Goal: Task Accomplishment & Management: Manage account settings

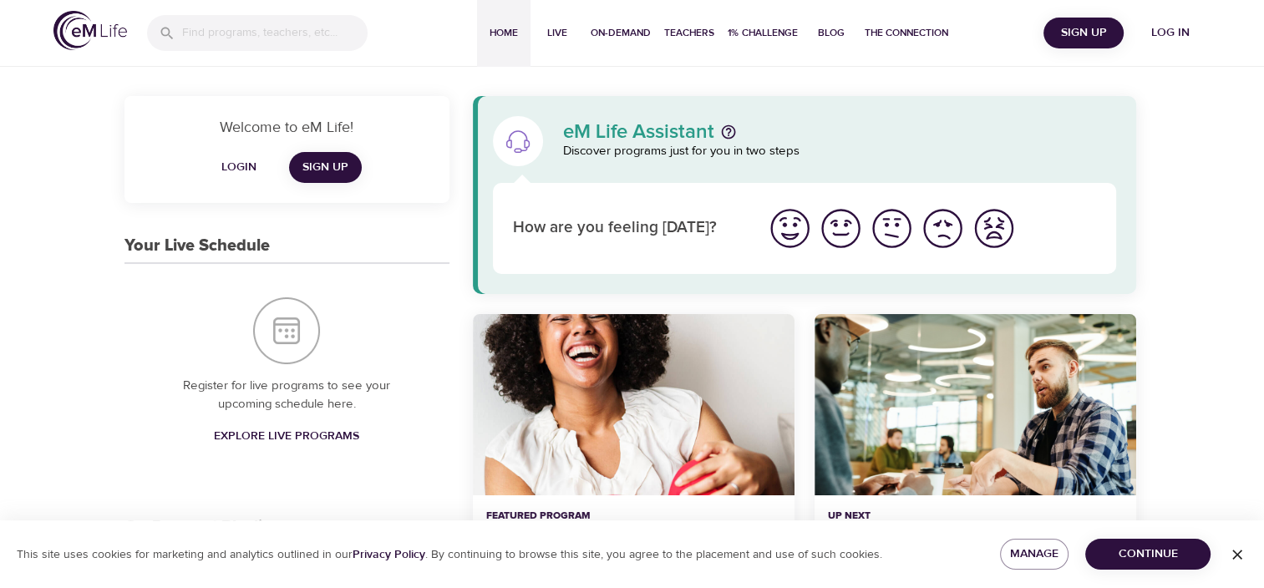
click at [236, 160] on span "Login" at bounding box center [239, 167] width 40 height 21
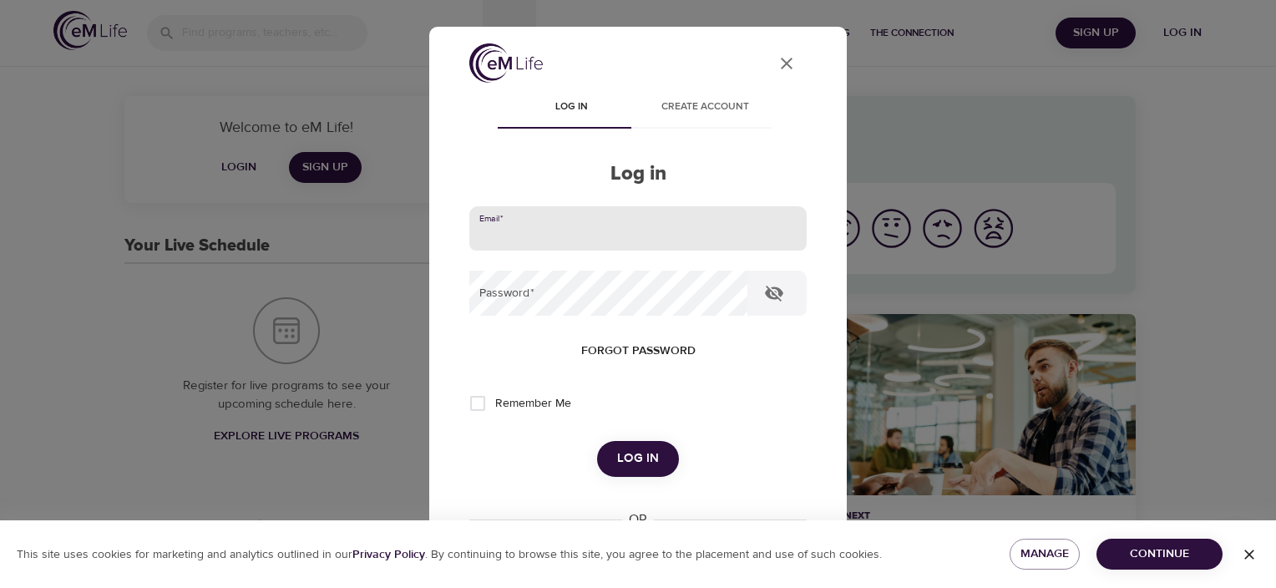
click at [504, 227] on input "email" at bounding box center [637, 228] width 337 height 45
type input "[EMAIL_ADDRESS][DOMAIN_NAME]"
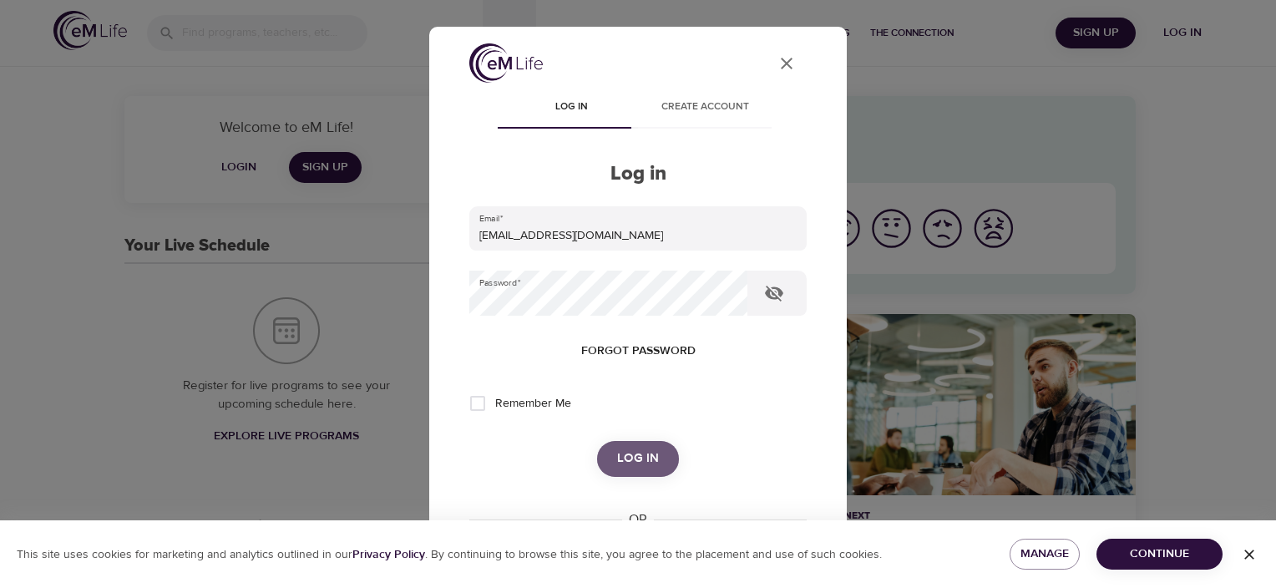
click at [643, 454] on span "Log in" at bounding box center [638, 459] width 42 height 22
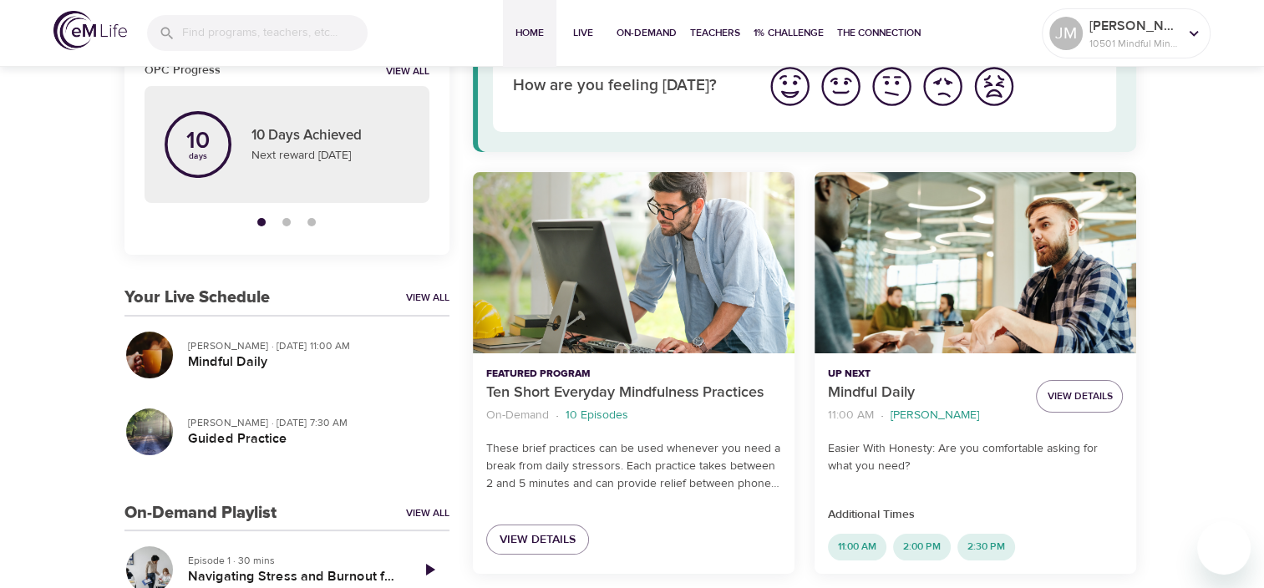
scroll to position [167, 0]
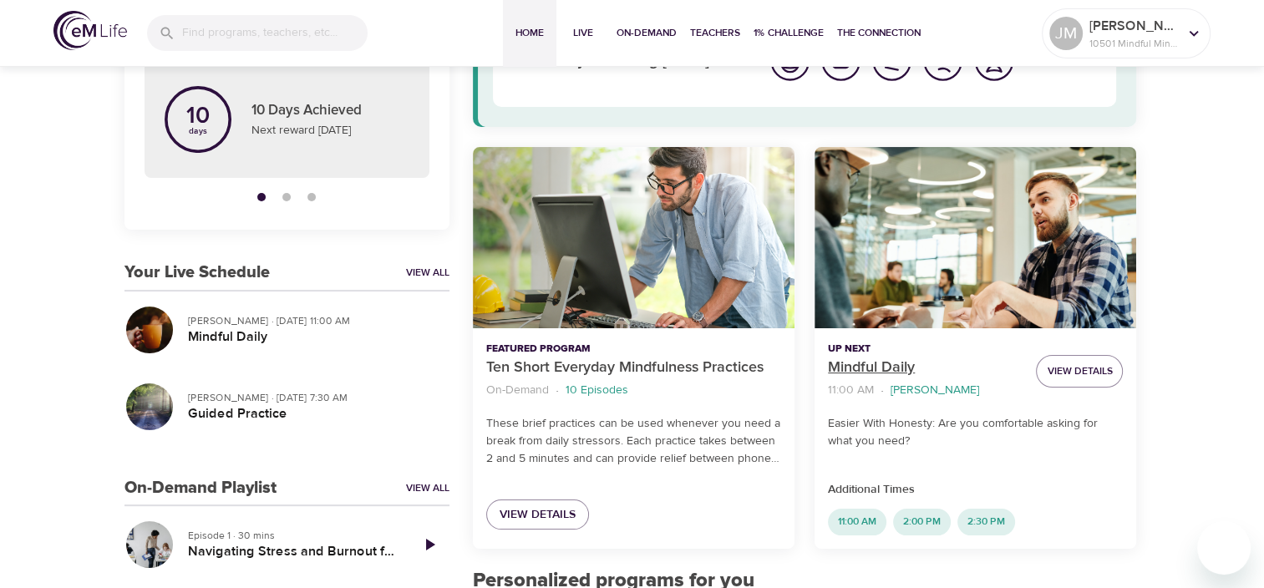
click at [883, 366] on p "Mindful Daily" at bounding box center [925, 368] width 195 height 23
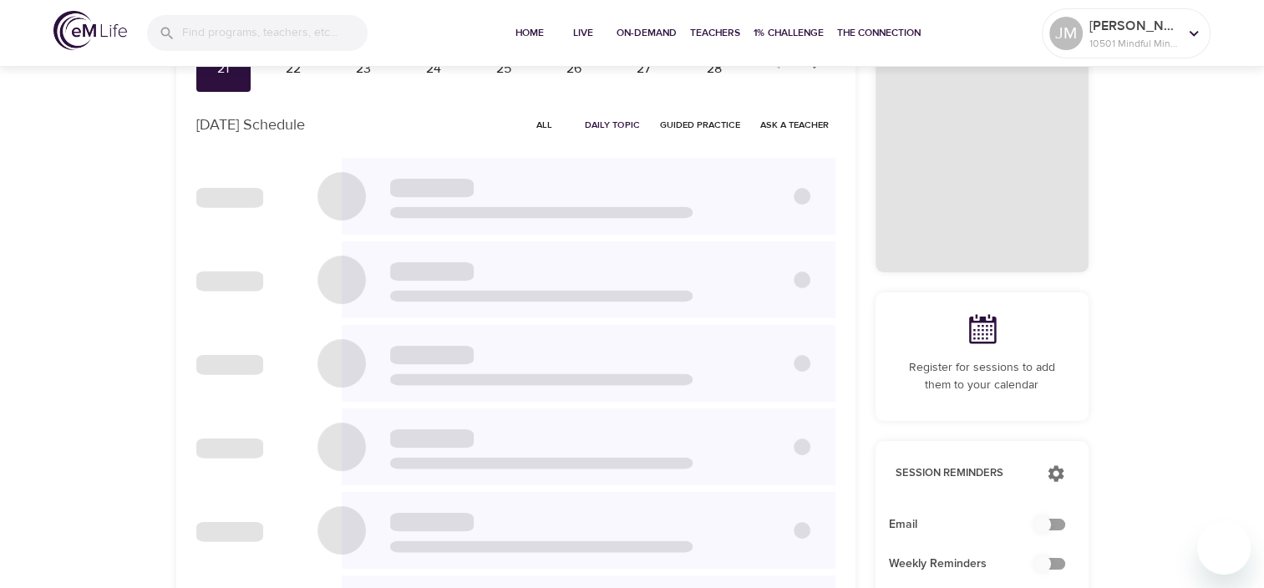
checkbox input "true"
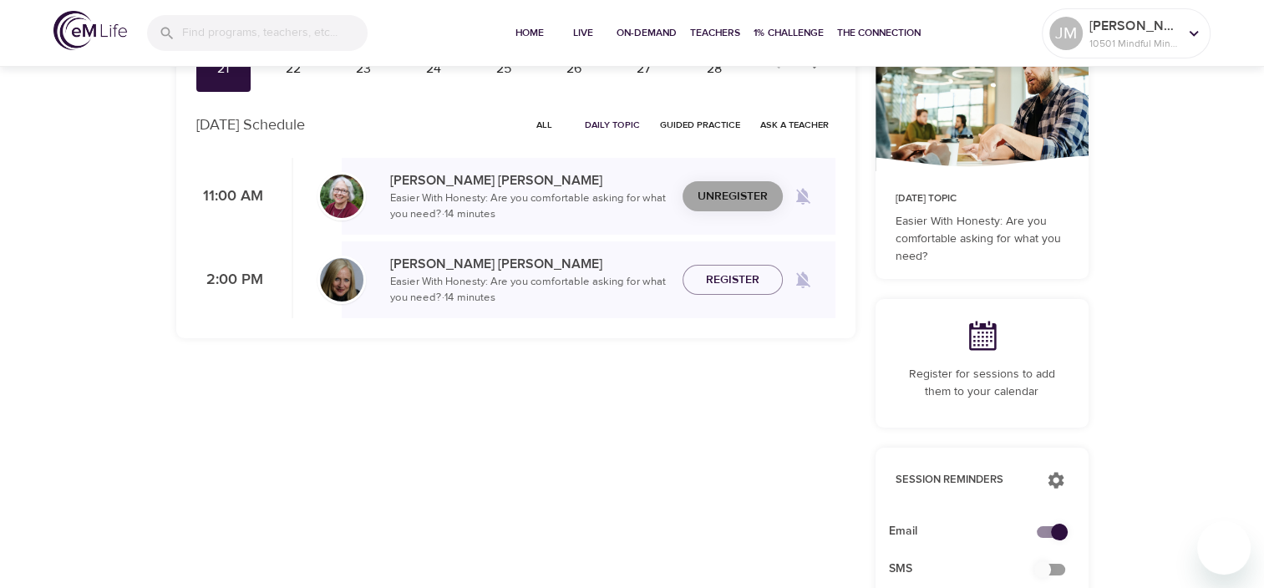
click at [751, 199] on span "Unregister" at bounding box center [732, 196] width 70 height 21
